Goal: Transaction & Acquisition: Purchase product/service

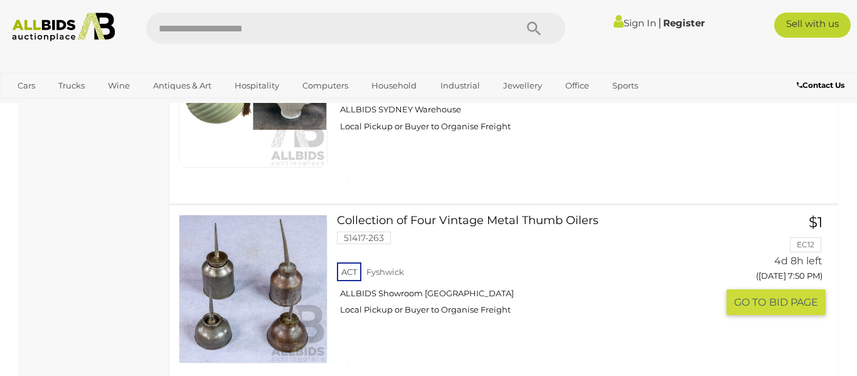
scroll to position [9492, 0]
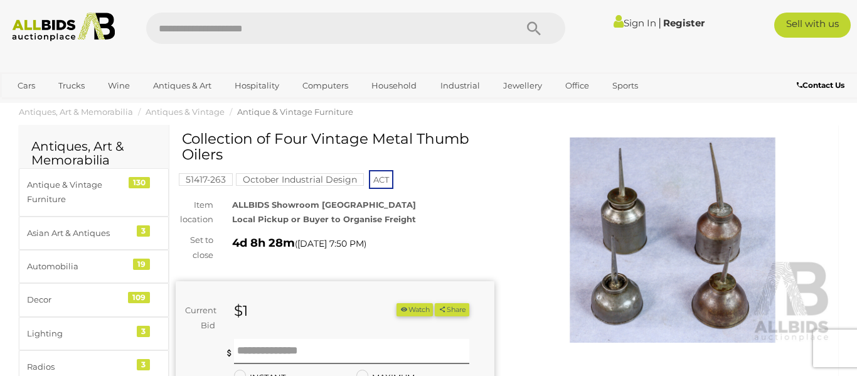
scroll to position [19, 0]
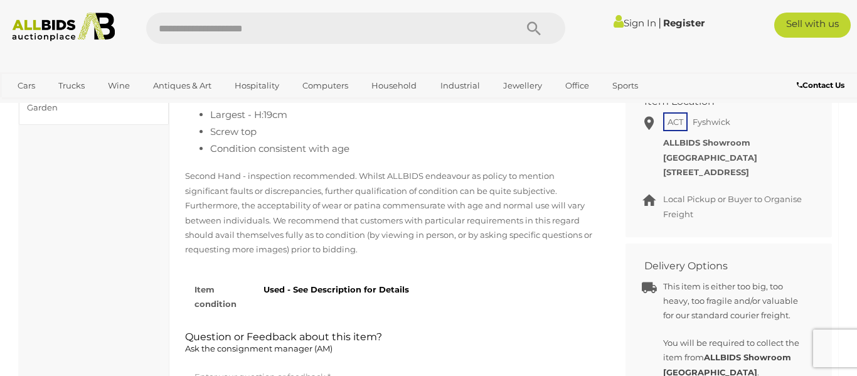
scroll to position [593, 0]
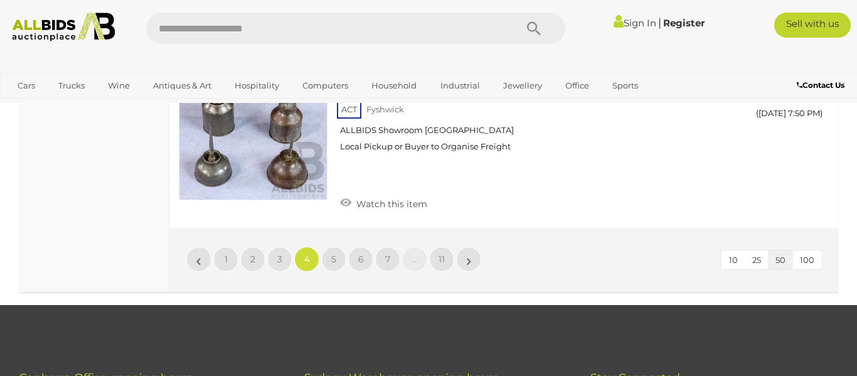
scroll to position [9812, 0]
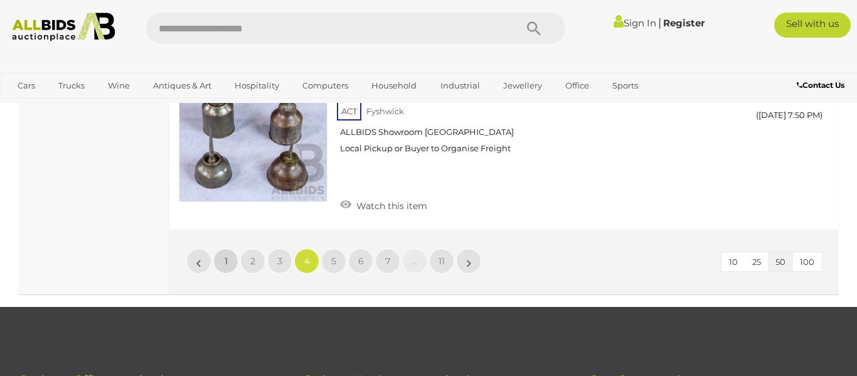
click at [230, 249] on link "1" at bounding box center [225, 261] width 25 height 25
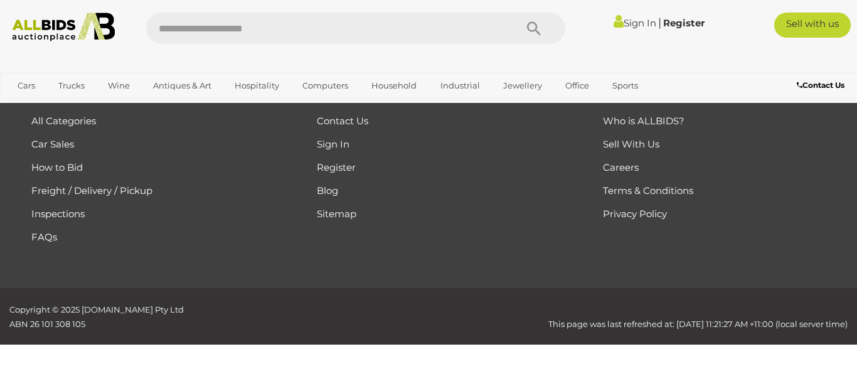
scroll to position [280, 0]
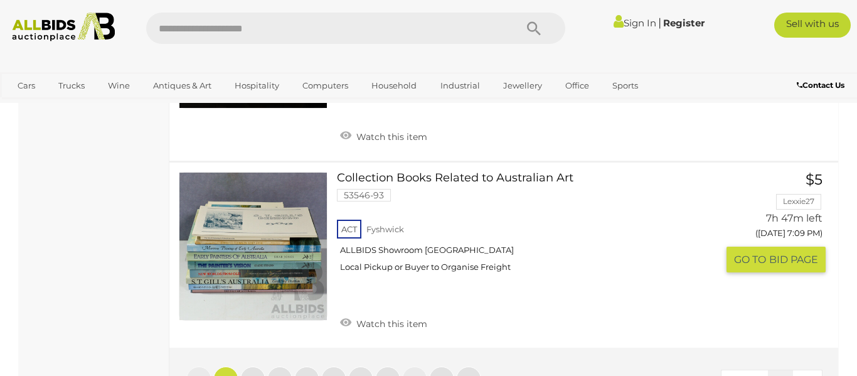
scroll to position [9874, 0]
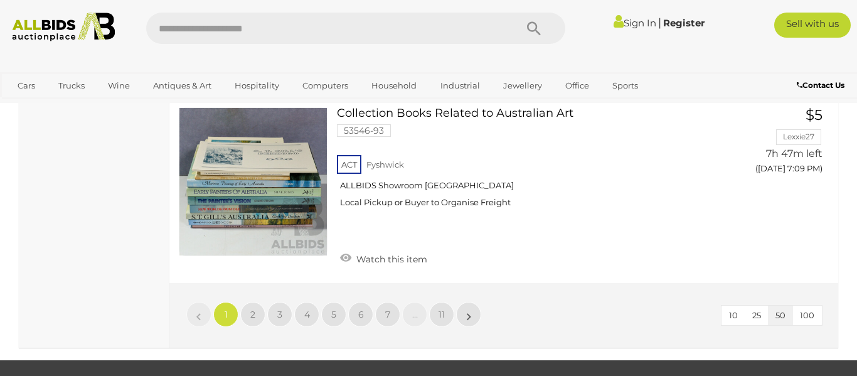
click at [232, 302] on link "1" at bounding box center [225, 314] width 25 height 25
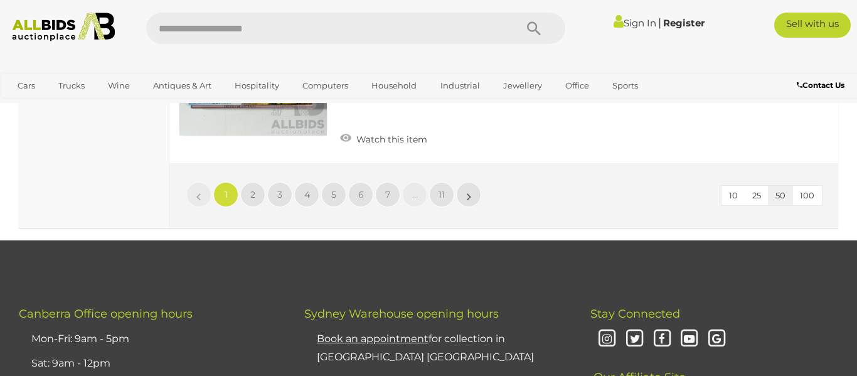
scroll to position [9996, 0]
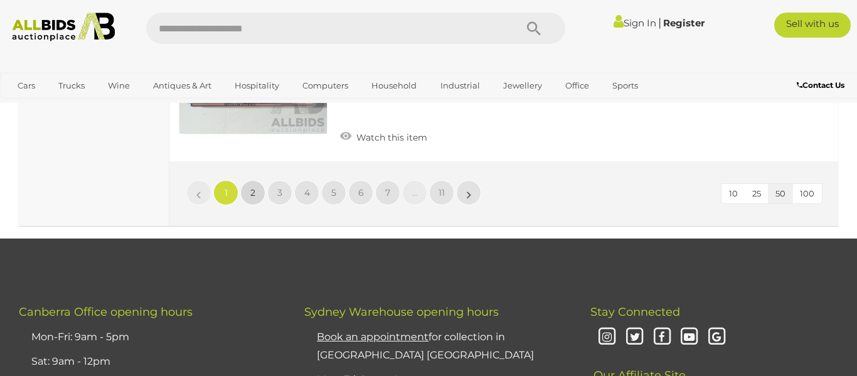
click at [259, 180] on link "2" at bounding box center [252, 192] width 25 height 25
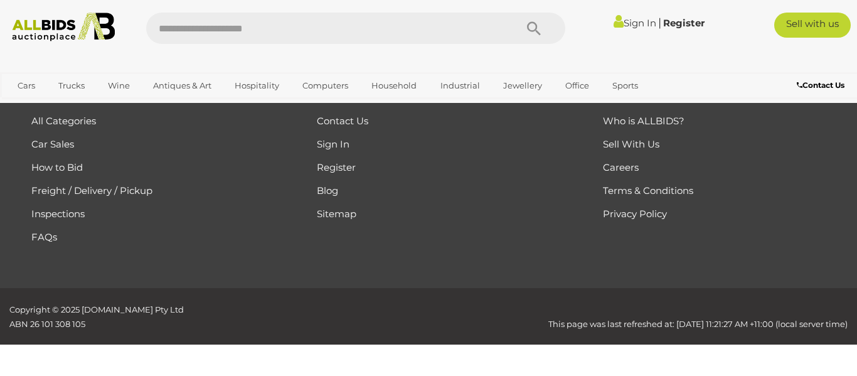
scroll to position [280, 0]
